Goal: Task Accomplishment & Management: Use online tool/utility

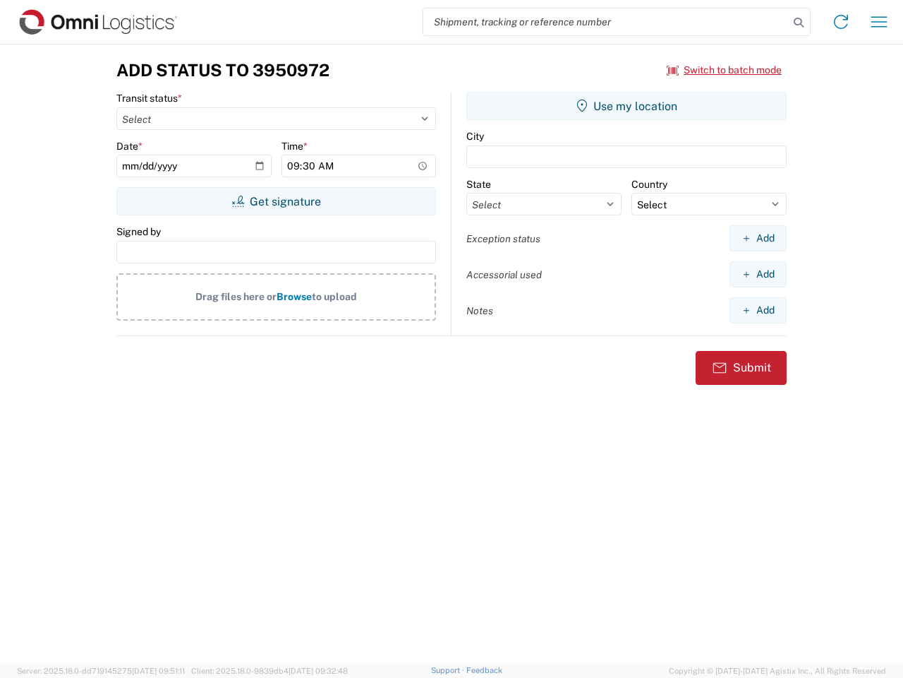
click at [606, 22] on input "search" at bounding box center [606, 21] width 366 height 27
click at [799, 23] on icon at bounding box center [799, 23] width 20 height 20
click at [841, 22] on icon at bounding box center [841, 22] width 23 height 23
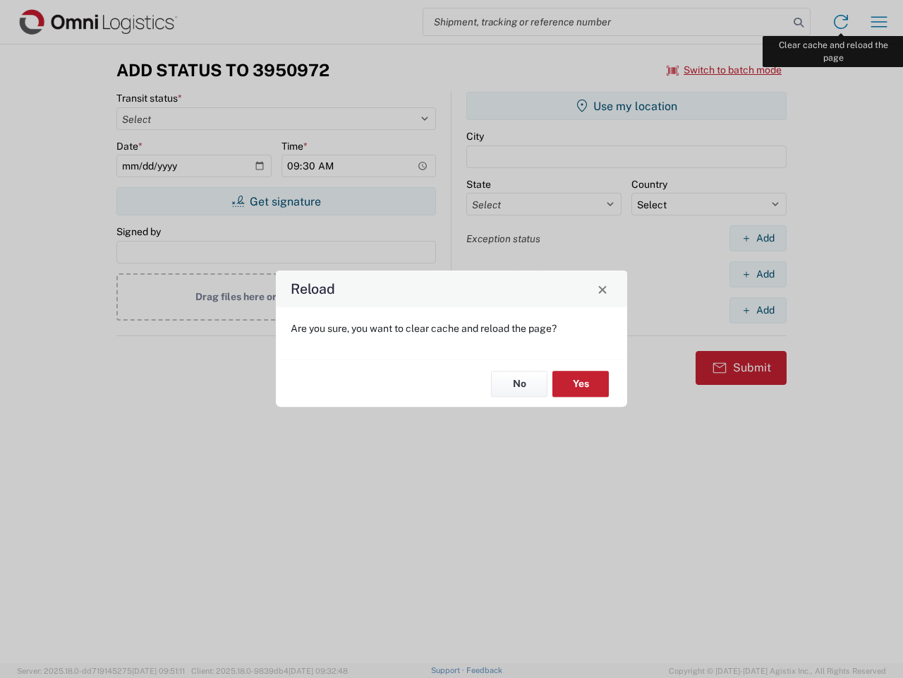
click at [879, 22] on div "Reload Are you sure, you want to clear cache and reload the page? No Yes" at bounding box center [451, 339] width 903 height 678
click at [725, 70] on div "Reload Are you sure, you want to clear cache and reload the page? No Yes" at bounding box center [451, 339] width 903 height 678
click at [276, 201] on div "Reload Are you sure, you want to clear cache and reload the page? No Yes" at bounding box center [451, 339] width 903 height 678
click at [627, 106] on div "Reload Are you sure, you want to clear cache and reload the page? No Yes" at bounding box center [451, 339] width 903 height 678
click at [758, 238] on div "Reload Are you sure, you want to clear cache and reload the page? No Yes" at bounding box center [451, 339] width 903 height 678
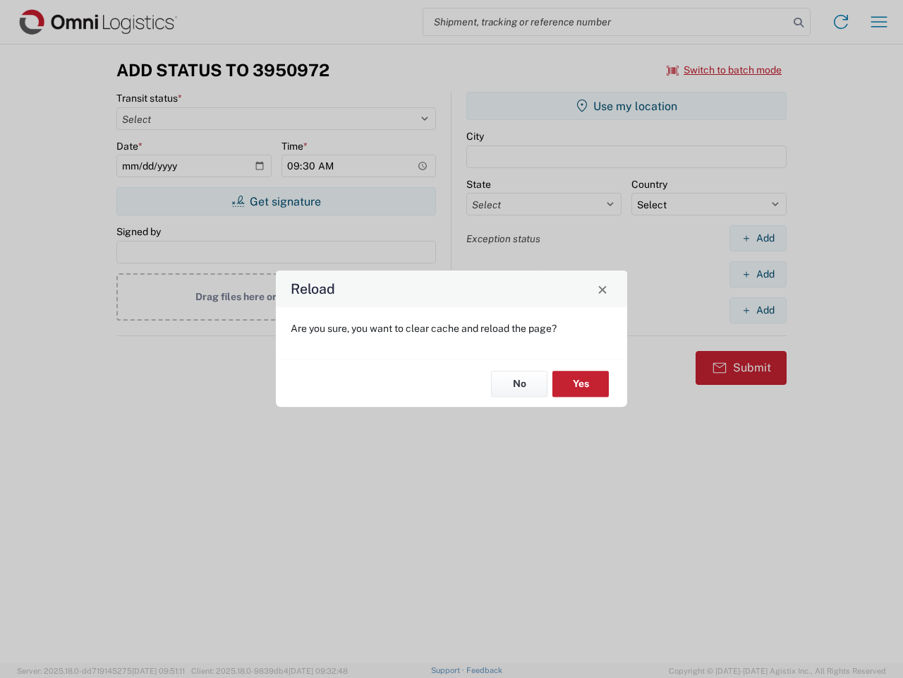
click at [758, 274] on div "Reload Are you sure, you want to clear cache and reload the page? No Yes" at bounding box center [451, 339] width 903 height 678
click at [758, 310] on div "Reload Are you sure, you want to clear cache and reload the page? No Yes" at bounding box center [451, 339] width 903 height 678
